Goal: Information Seeking & Learning: Learn about a topic

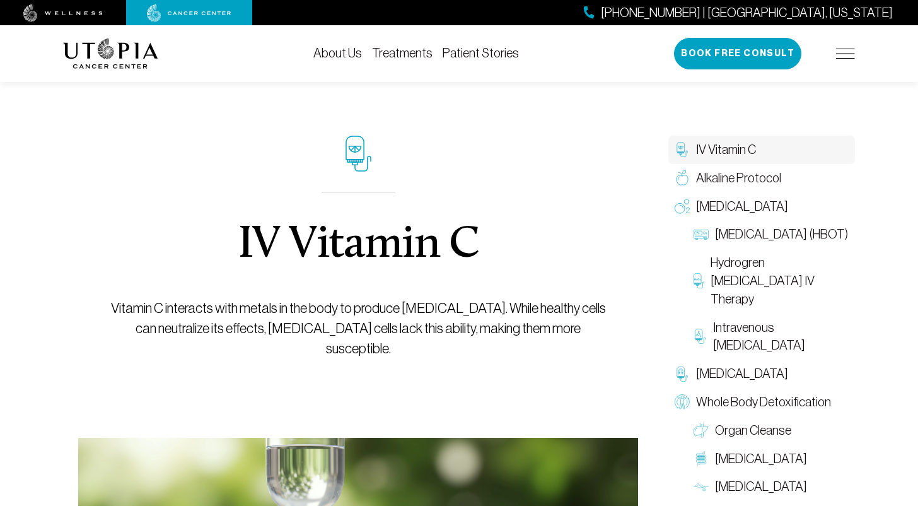
click at [337, 52] on link "About Us" at bounding box center [337, 53] width 49 height 14
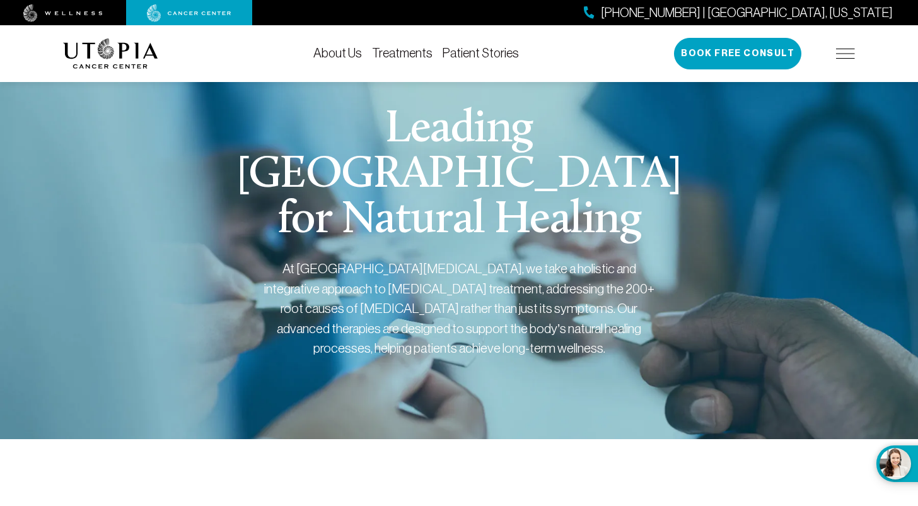
click at [392, 57] on link "Treatments" at bounding box center [402, 53] width 61 height 14
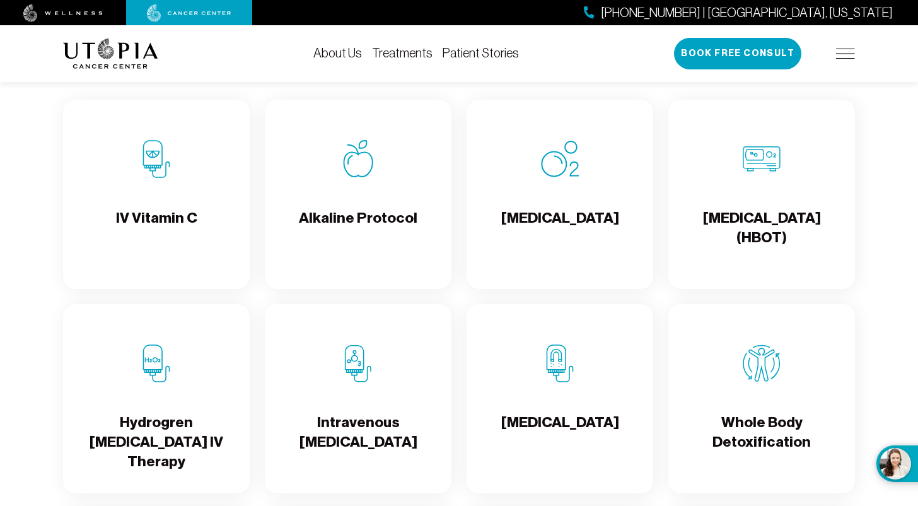
scroll to position [1266, 0]
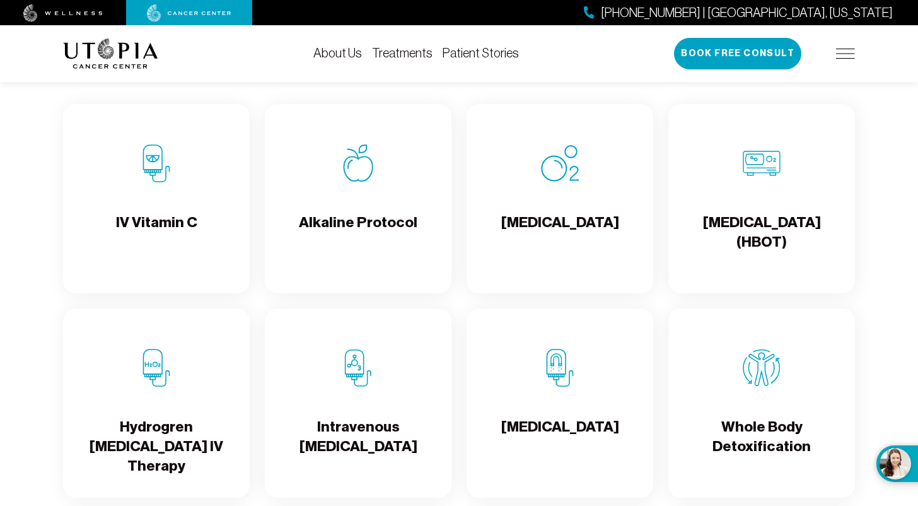
click at [353, 182] on img at bounding box center [358, 163] width 38 height 38
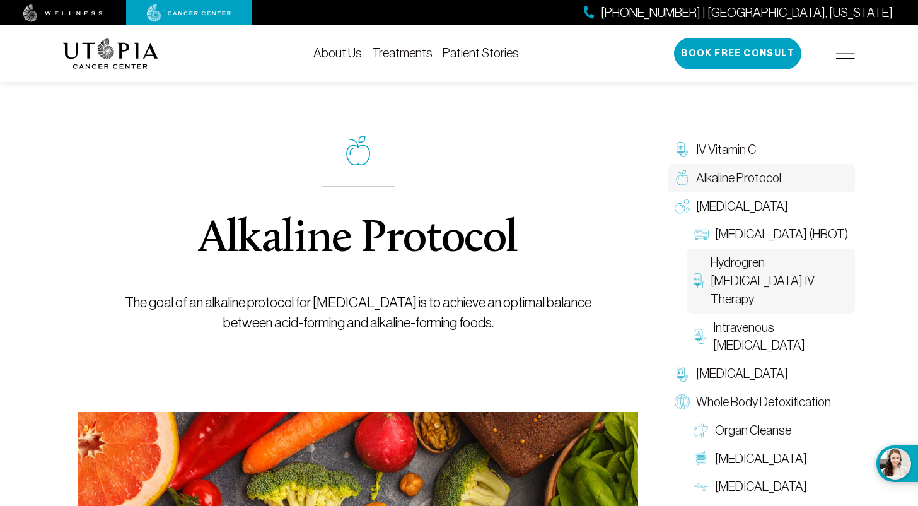
click at [751, 290] on span "Hydrogren [MEDICAL_DATA] IV Therapy" at bounding box center [780, 281] width 138 height 54
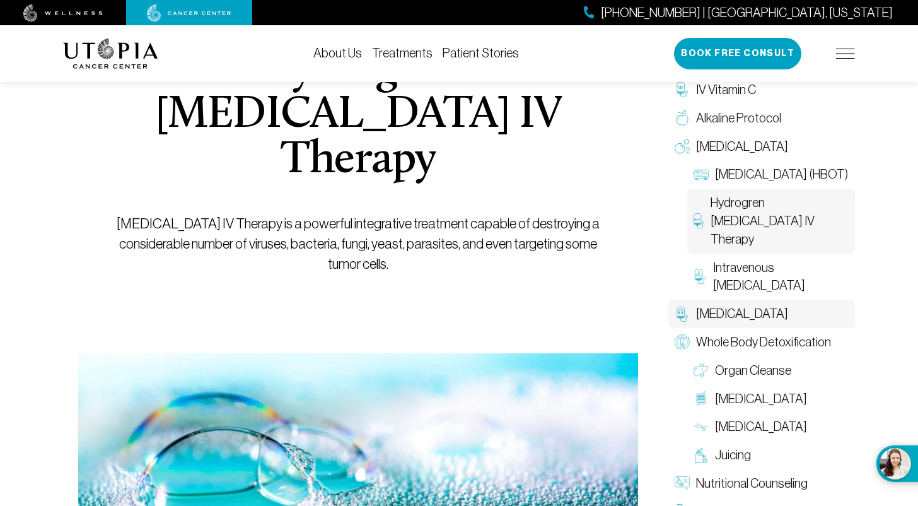
scroll to position [178, 0]
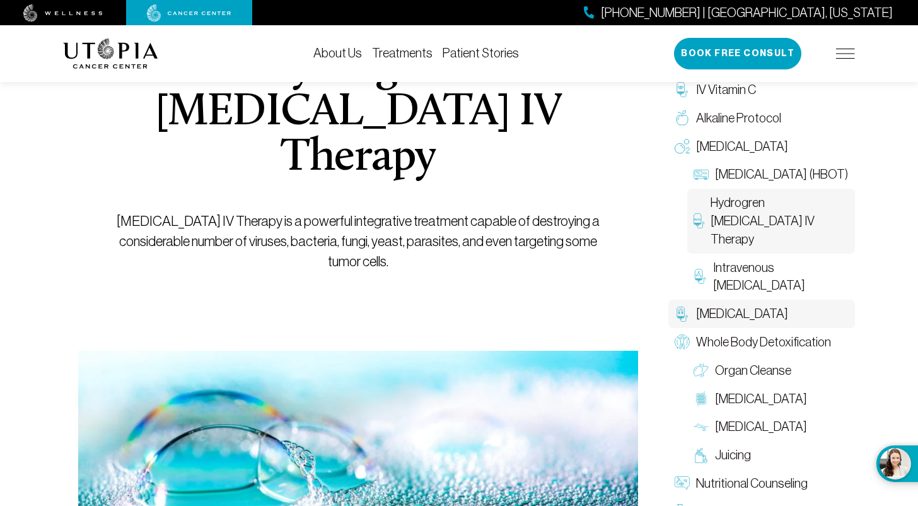
click at [747, 314] on span "[MEDICAL_DATA]" at bounding box center [742, 314] width 92 height 18
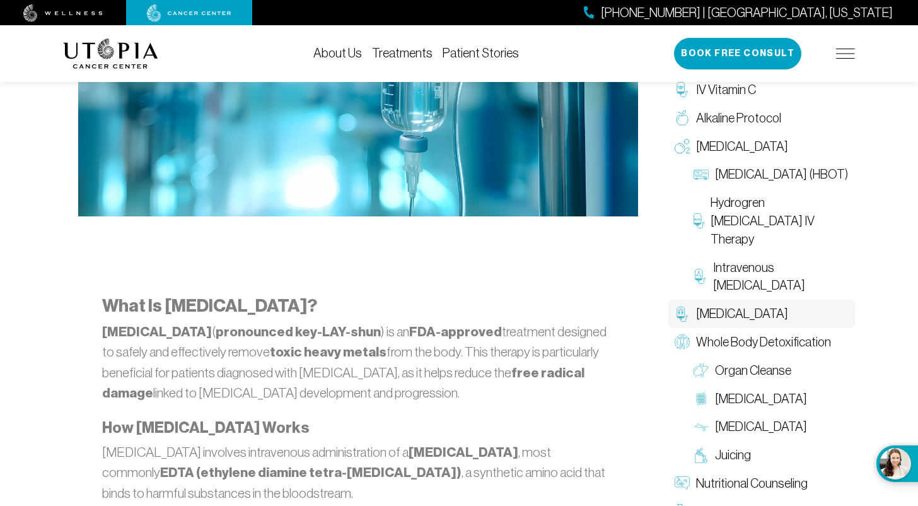
scroll to position [553, 0]
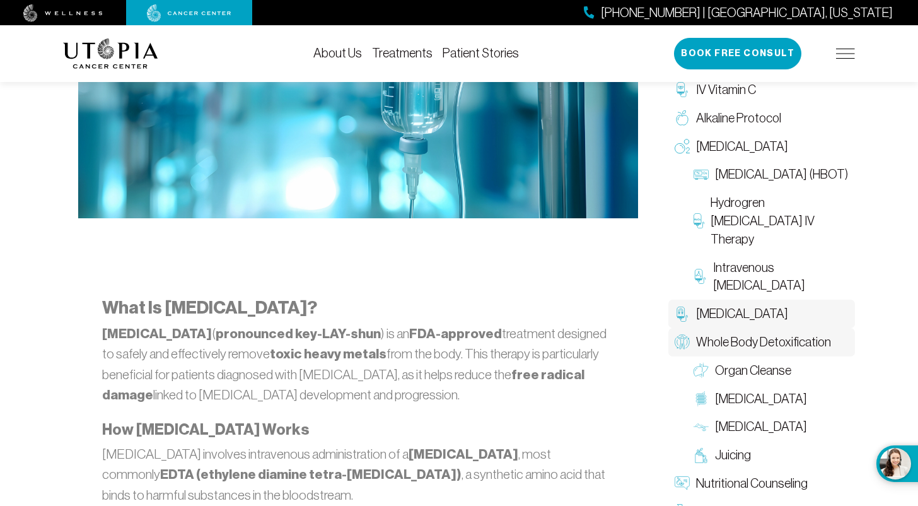
click at [795, 335] on span "Whole Body Detoxification" at bounding box center [763, 342] width 135 height 18
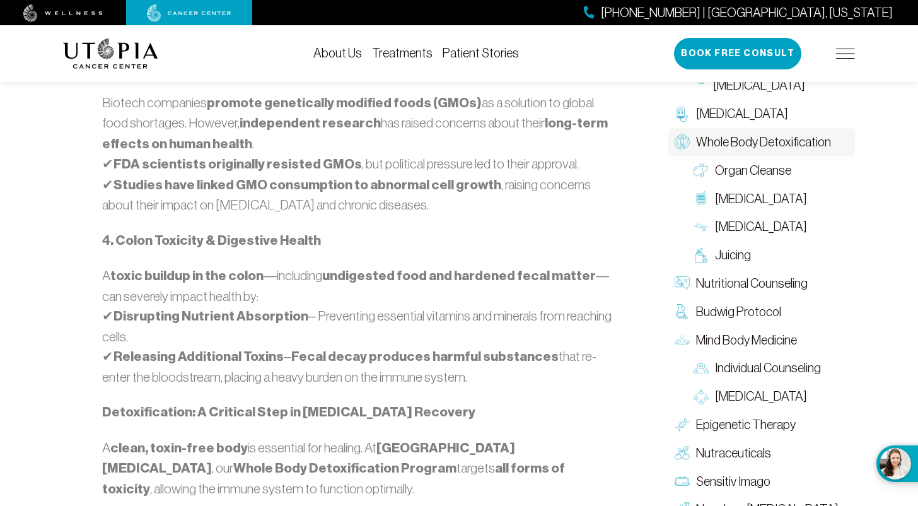
scroll to position [1321, 0]
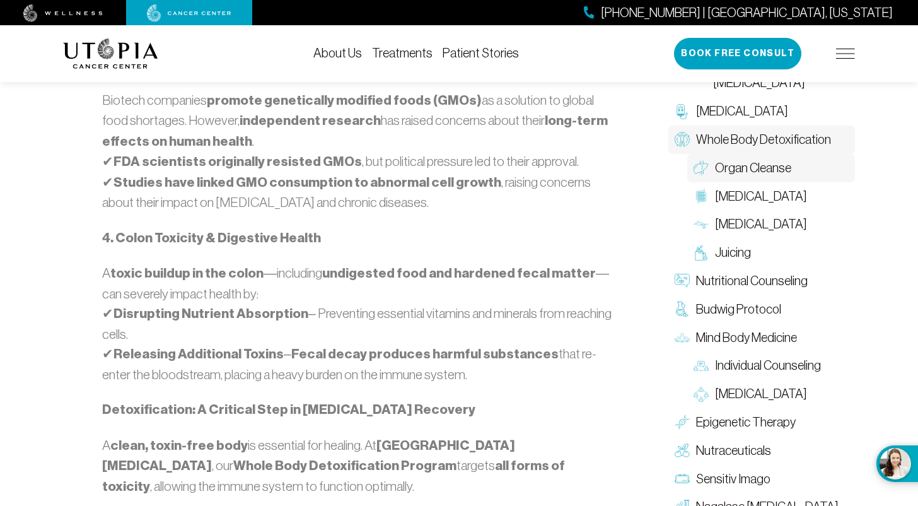
click at [768, 177] on span "Organ Cleanse" at bounding box center [753, 168] width 76 height 18
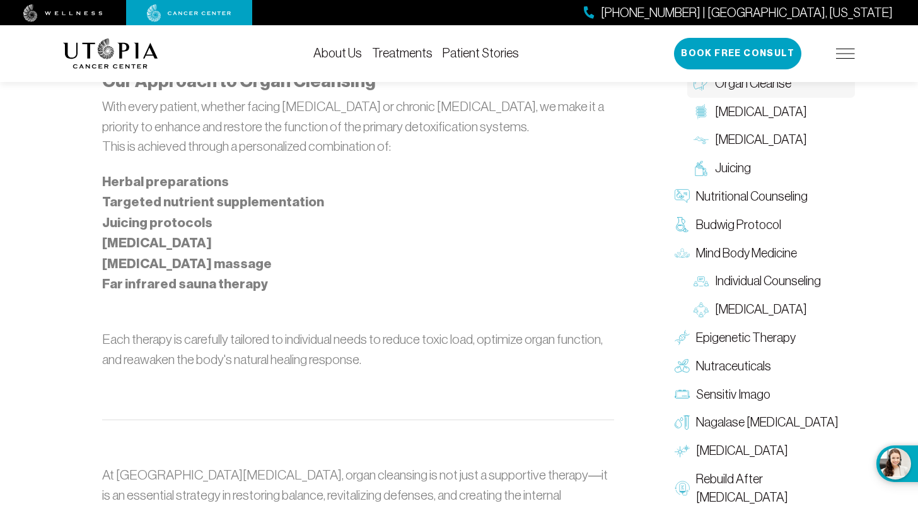
scroll to position [1050, 0]
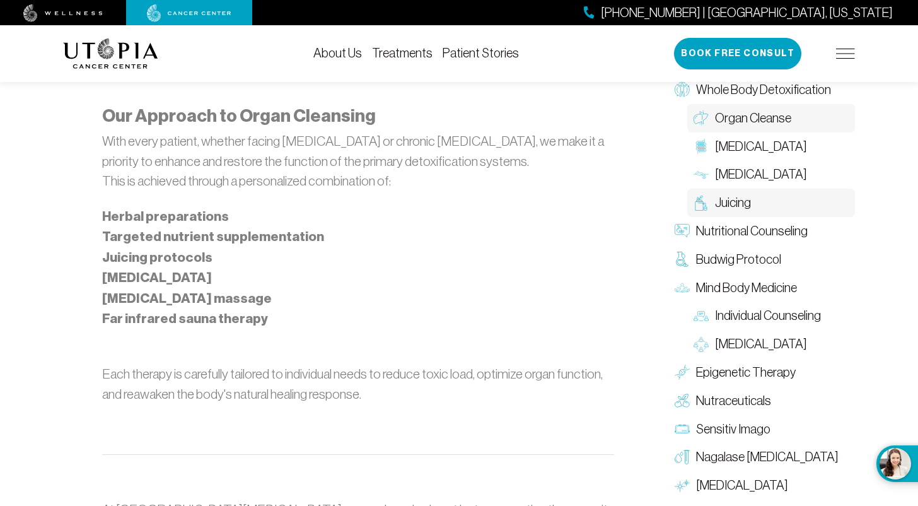
click at [731, 194] on span "Juicing" at bounding box center [733, 203] width 36 height 18
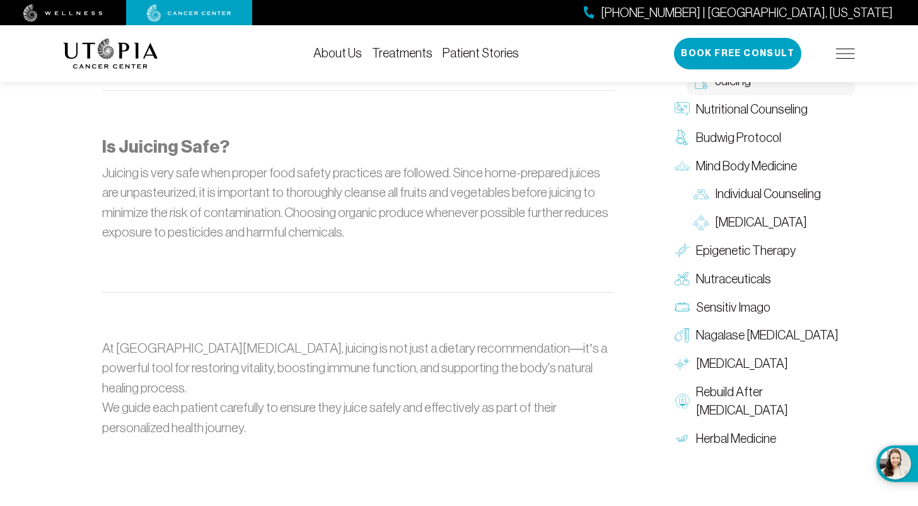
scroll to position [1581, 0]
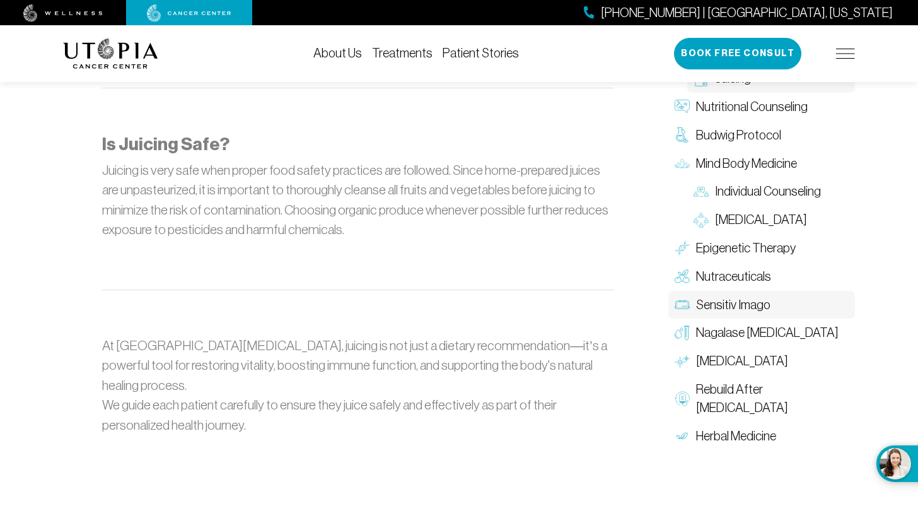
click at [723, 295] on span "Sensitiv Imago" at bounding box center [733, 304] width 74 height 18
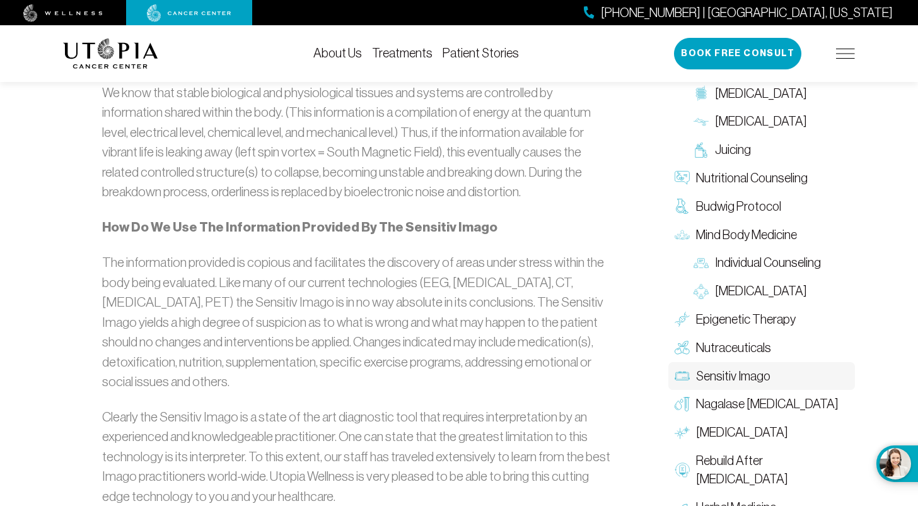
scroll to position [2179, 0]
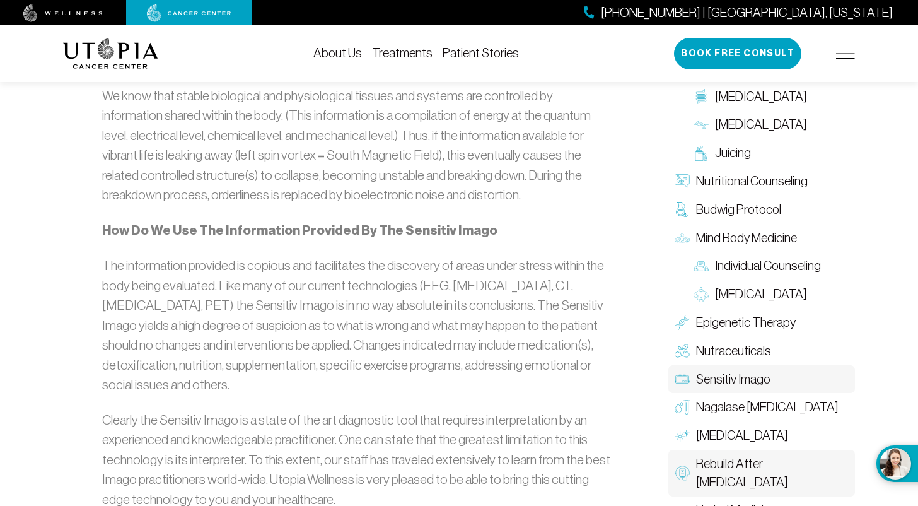
click at [745, 455] on span "Rebuild After [MEDICAL_DATA]" at bounding box center [772, 473] width 153 height 37
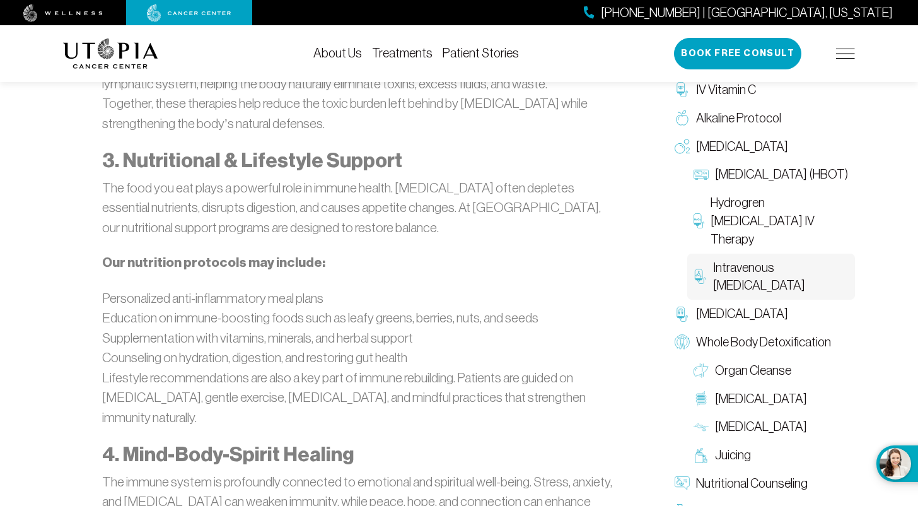
scroll to position [2480, 0]
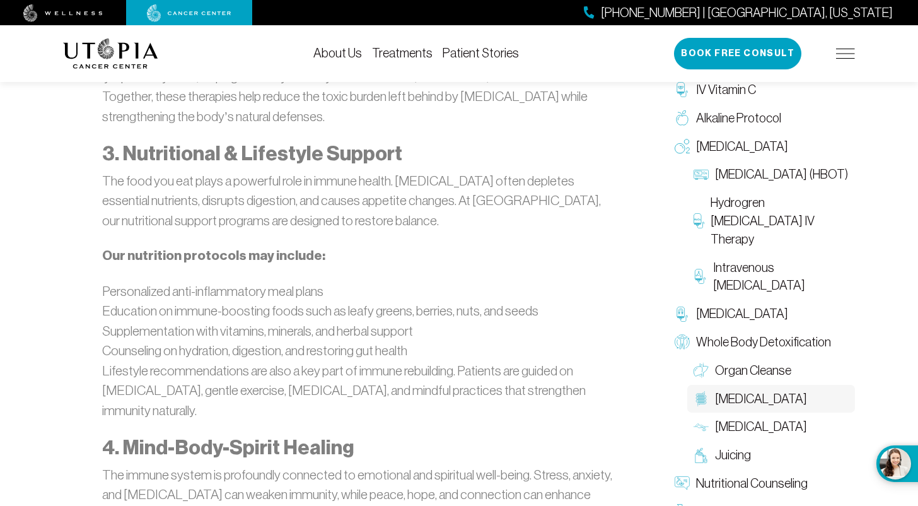
click at [736, 395] on span "[MEDICAL_DATA]" at bounding box center [761, 399] width 92 height 18
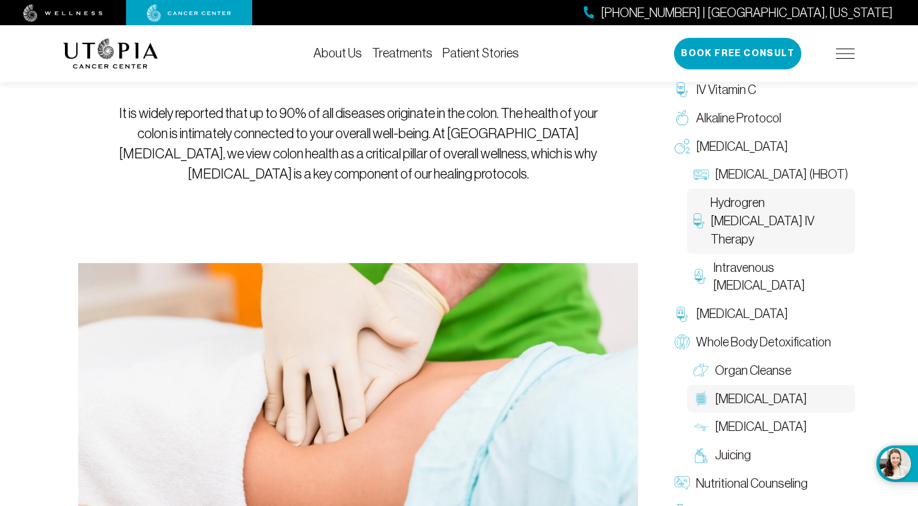
scroll to position [196, 0]
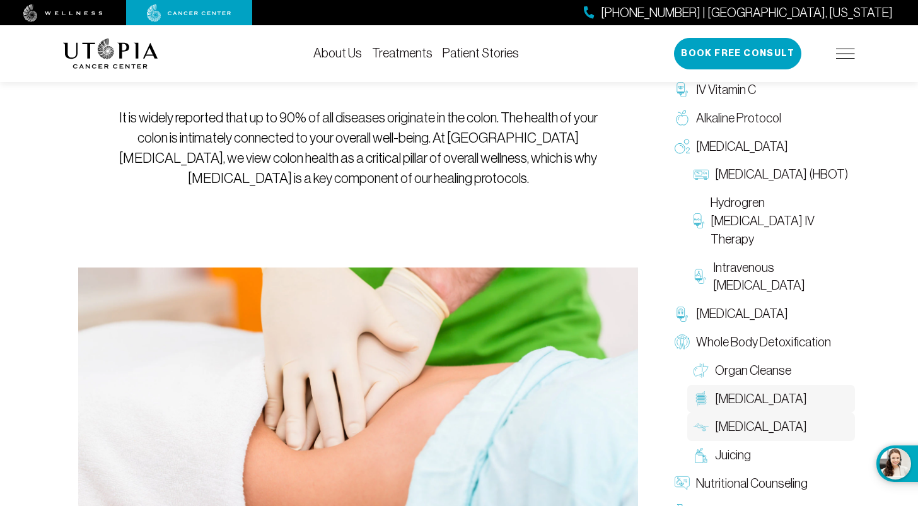
click at [776, 418] on span "[MEDICAL_DATA]" at bounding box center [761, 427] width 92 height 18
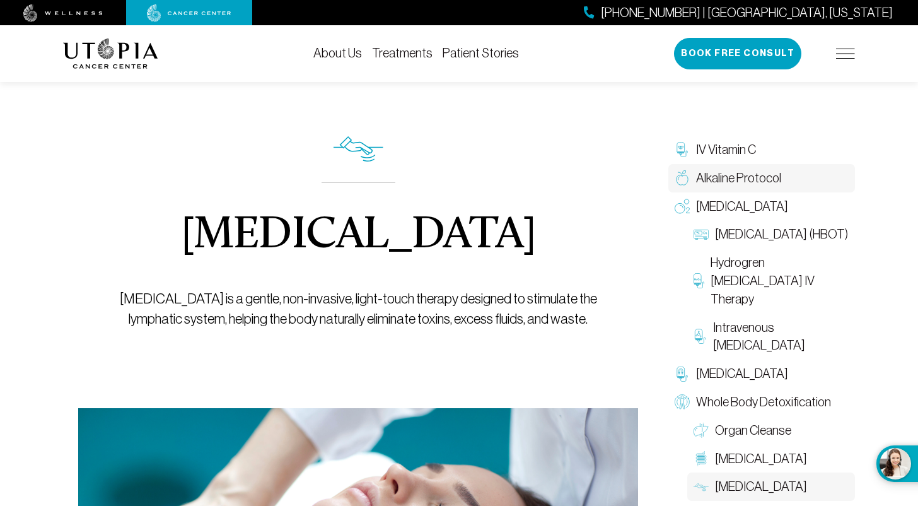
click at [739, 178] on span "Alkaline Protocol" at bounding box center [738, 178] width 85 height 18
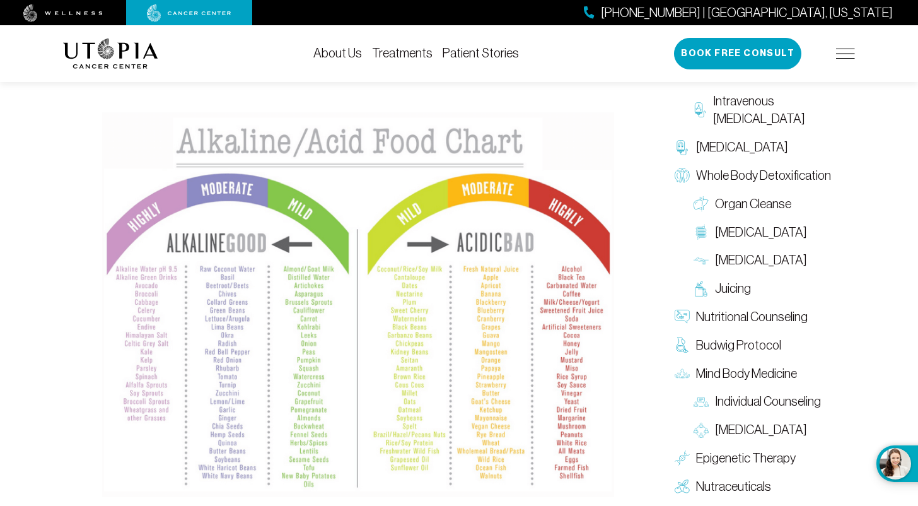
scroll to position [1177, 0]
